Goal: Information Seeking & Learning: Learn about a topic

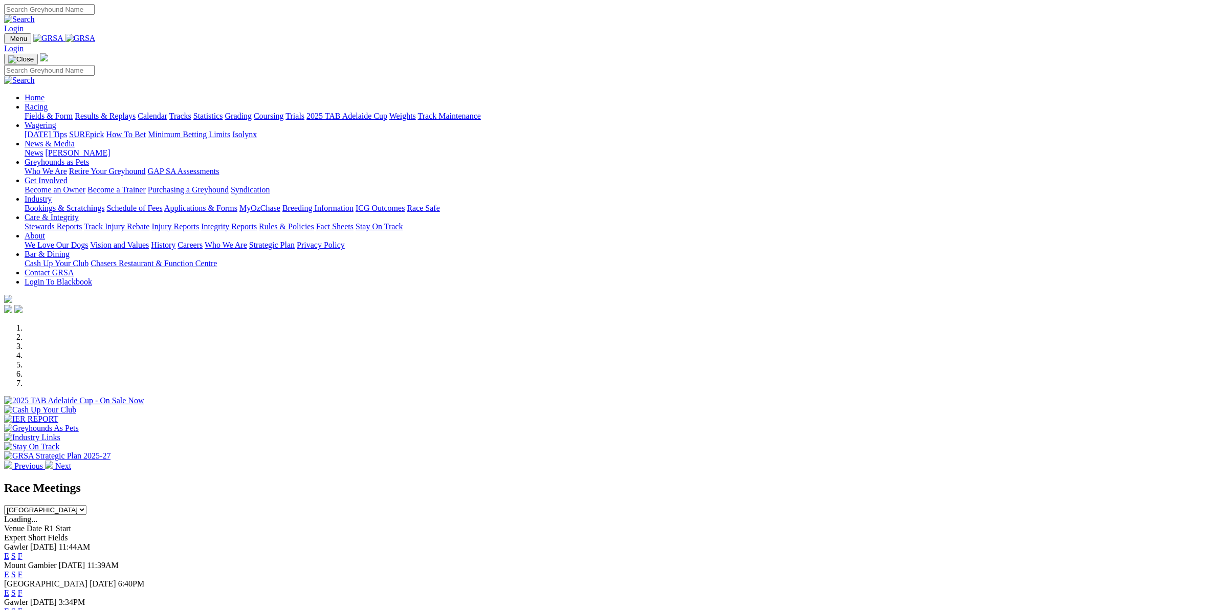
click at [48, 102] on link "Racing" at bounding box center [36, 106] width 23 height 9
click at [167, 112] on link "Calendar" at bounding box center [153, 116] width 30 height 9
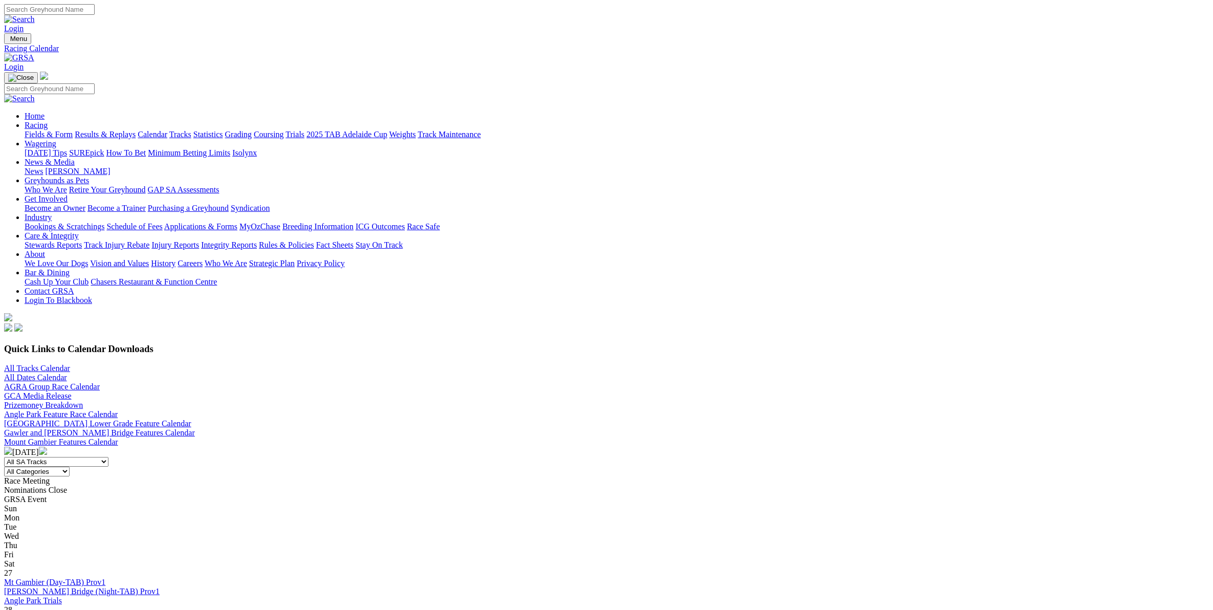
click at [70, 467] on select "All Categories Race Meetings GRSA Events Nomination Dates" at bounding box center [37, 472] width 66 height 10
select select "1"
click at [70, 467] on select "All Categories Race Meetings GRSA Events Nomination Dates" at bounding box center [37, 472] width 66 height 10
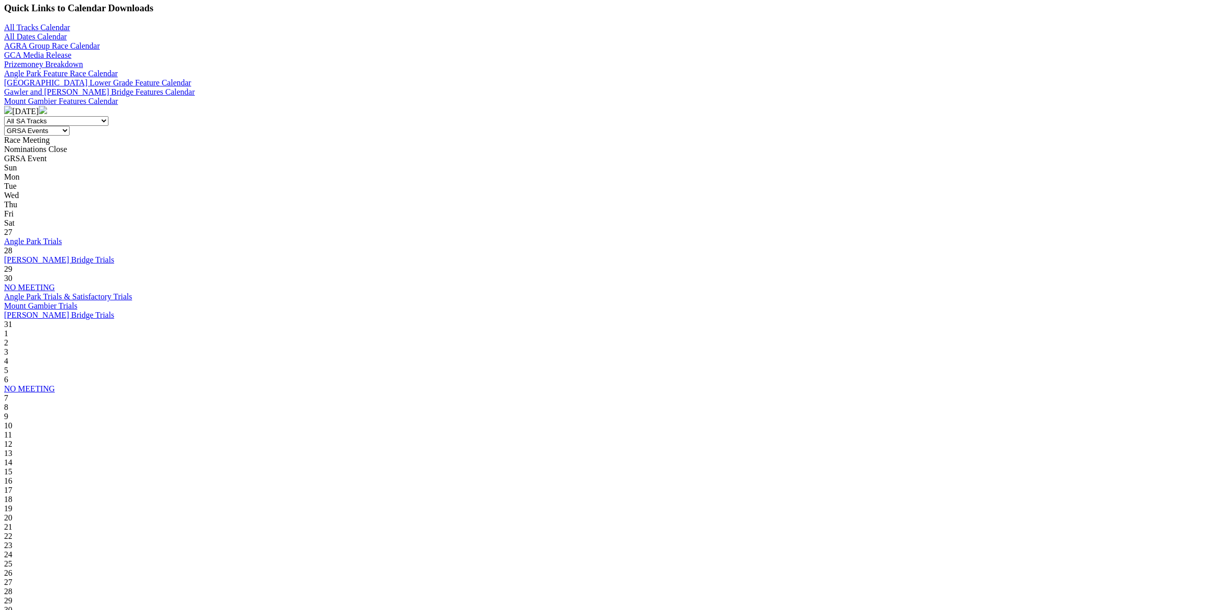
drag, startPoint x: 696, startPoint y: 164, endPoint x: 705, endPoint y: 174, distance: 13.0
click at [699, 458] on div "14" at bounding box center [606, 462] width 1205 height 9
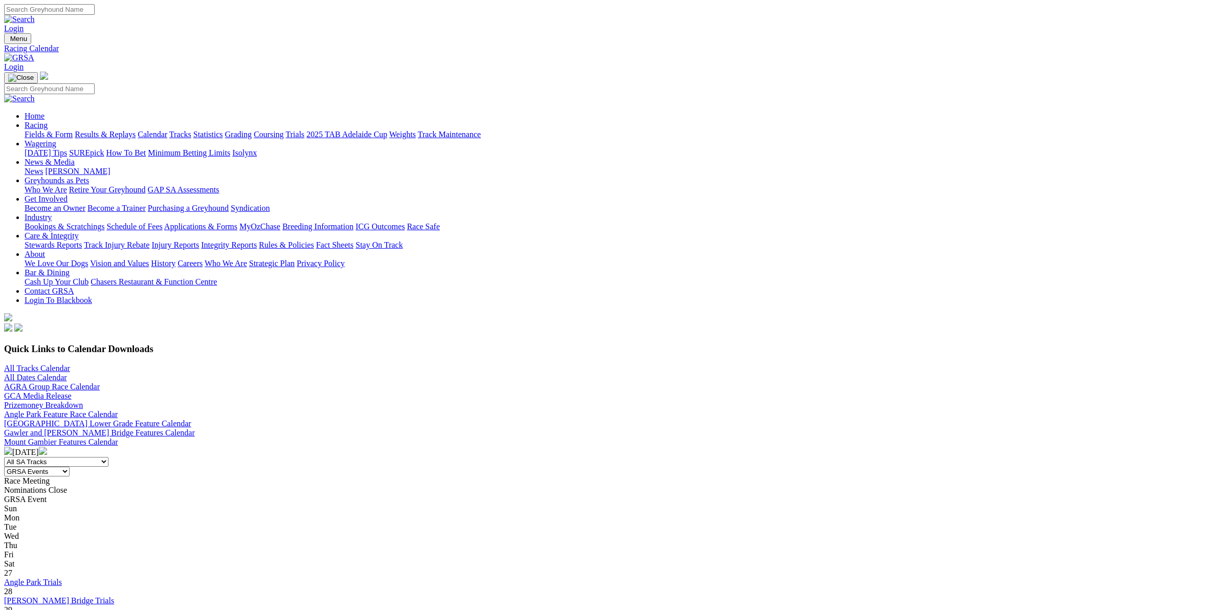
click at [70, 364] on link "All Tracks Calendar" at bounding box center [37, 368] width 66 height 9
